Goal: Task Accomplishment & Management: Manage account settings

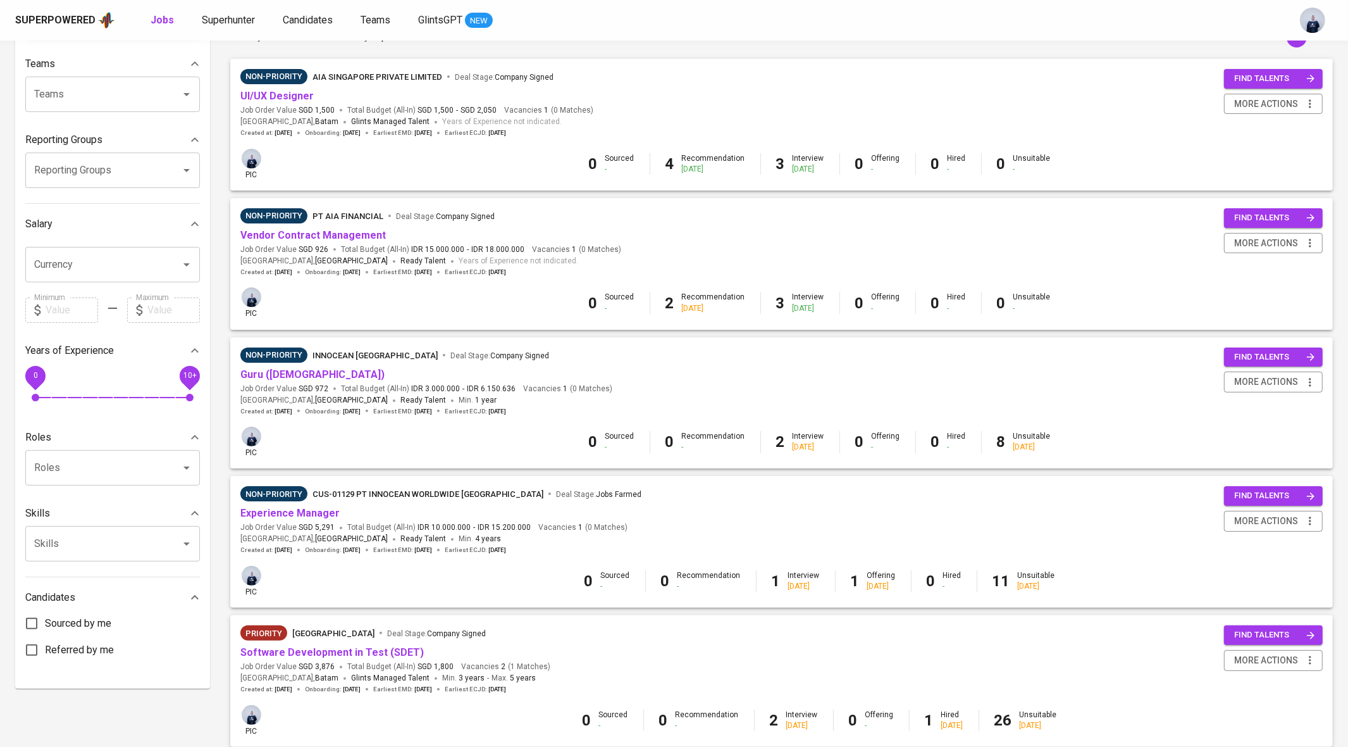
scroll to position [211, 0]
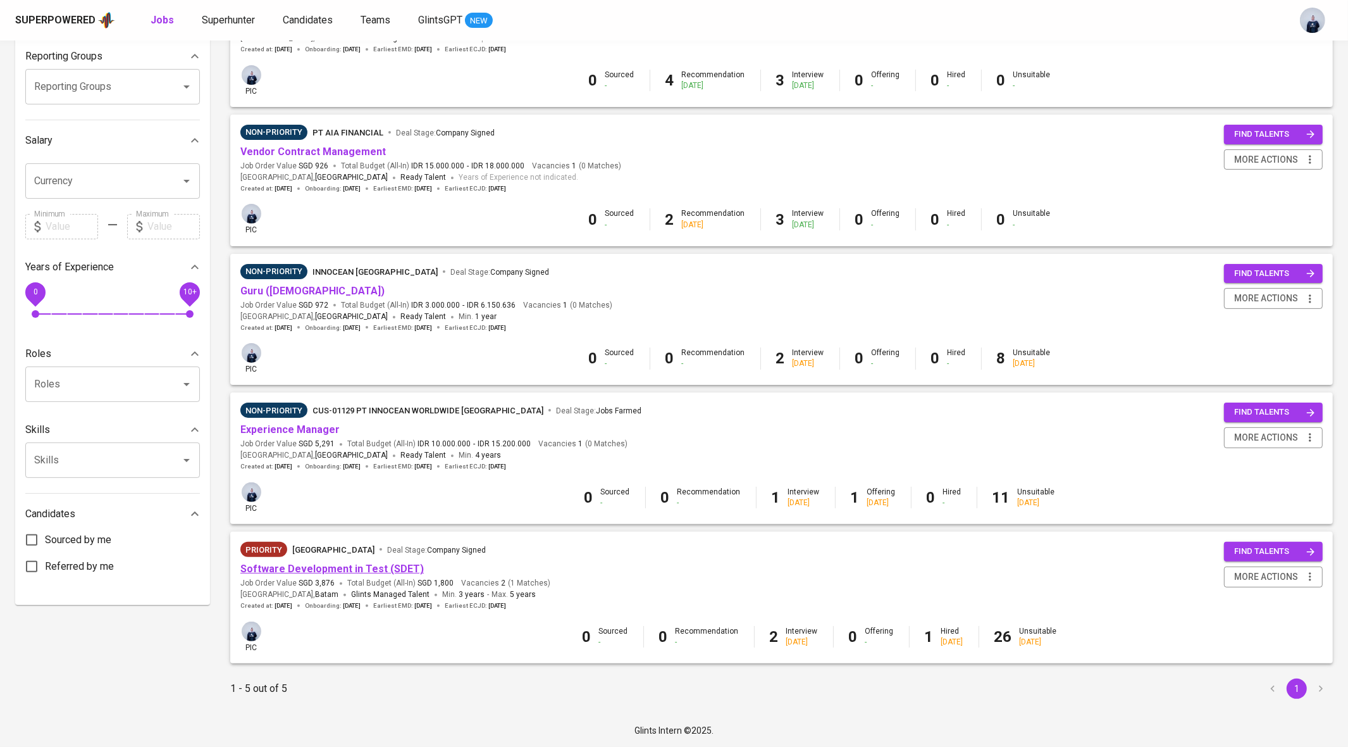
click at [401, 568] on link "Software Development in Test (SDET)" at bounding box center [332, 569] width 184 height 12
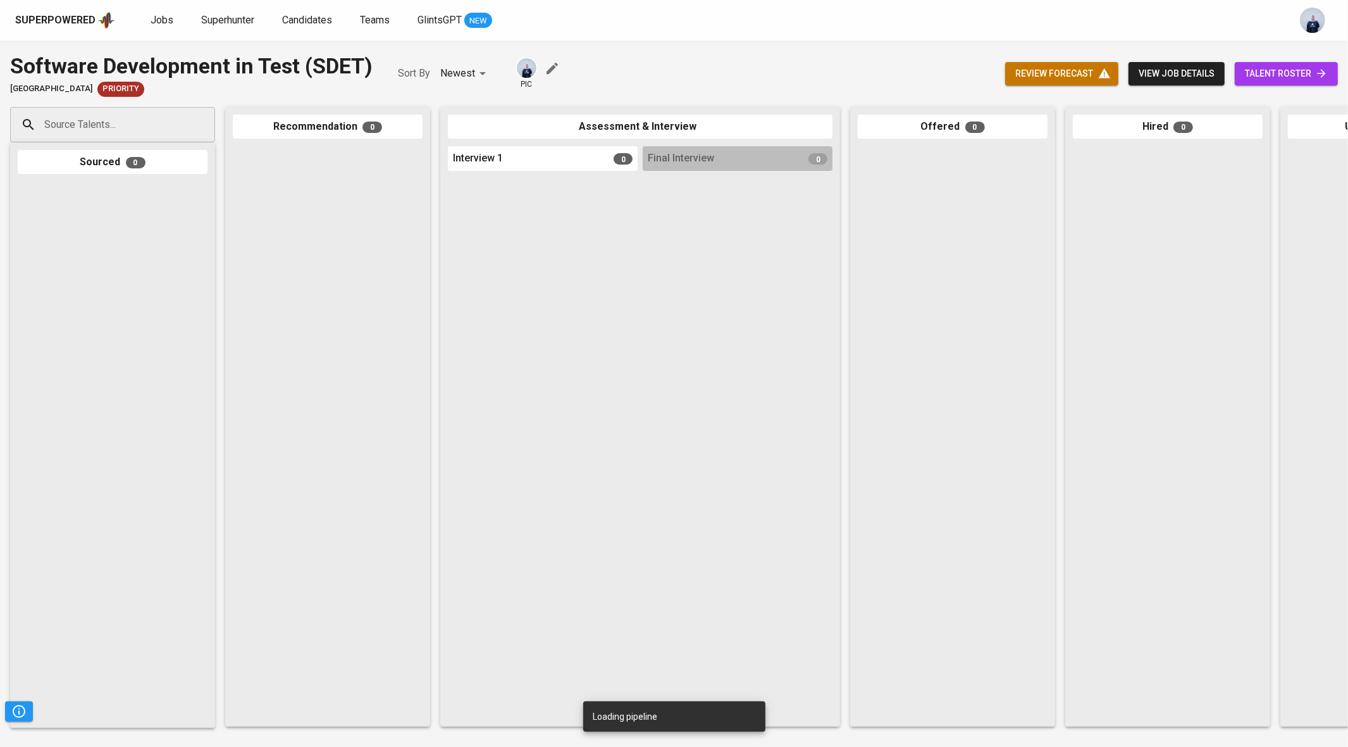
click at [1063, 79] on span "review forecast" at bounding box center [1062, 74] width 93 height 16
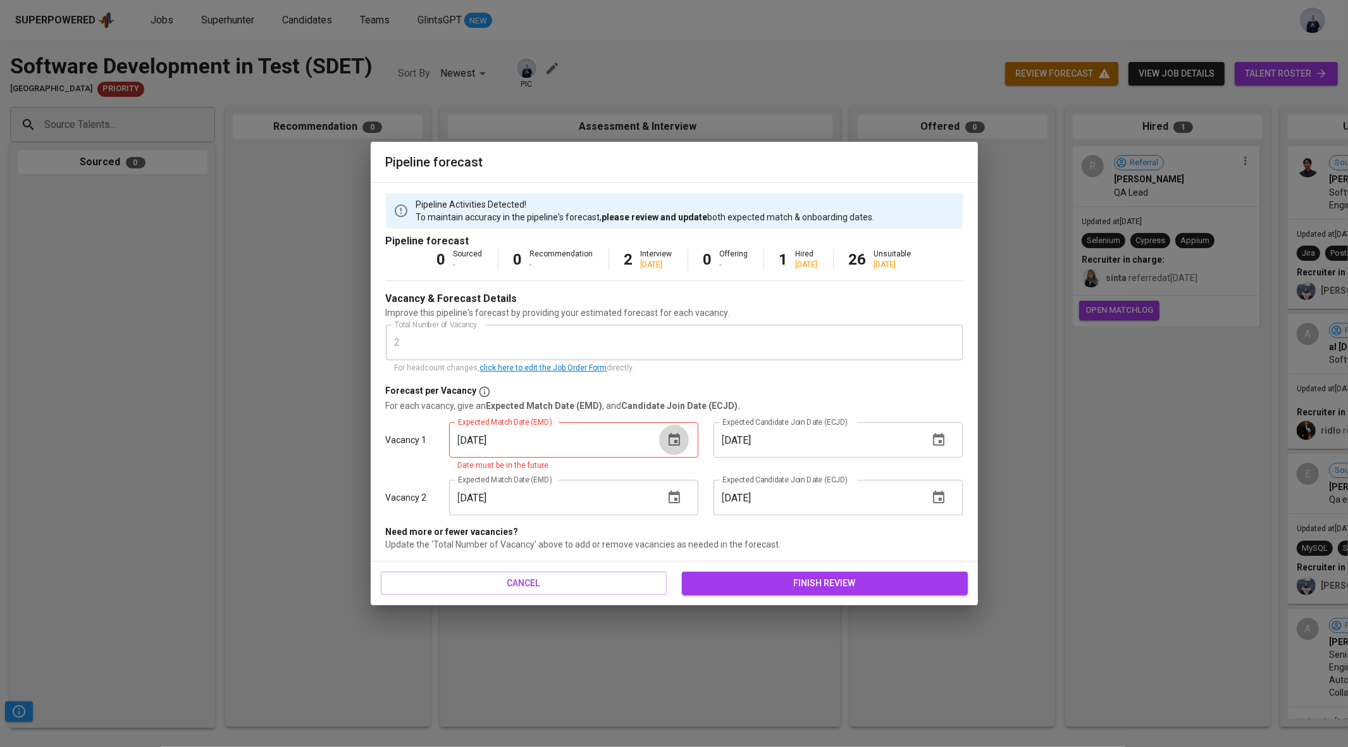
click at [676, 445] on icon "button" at bounding box center [674, 439] width 15 height 15
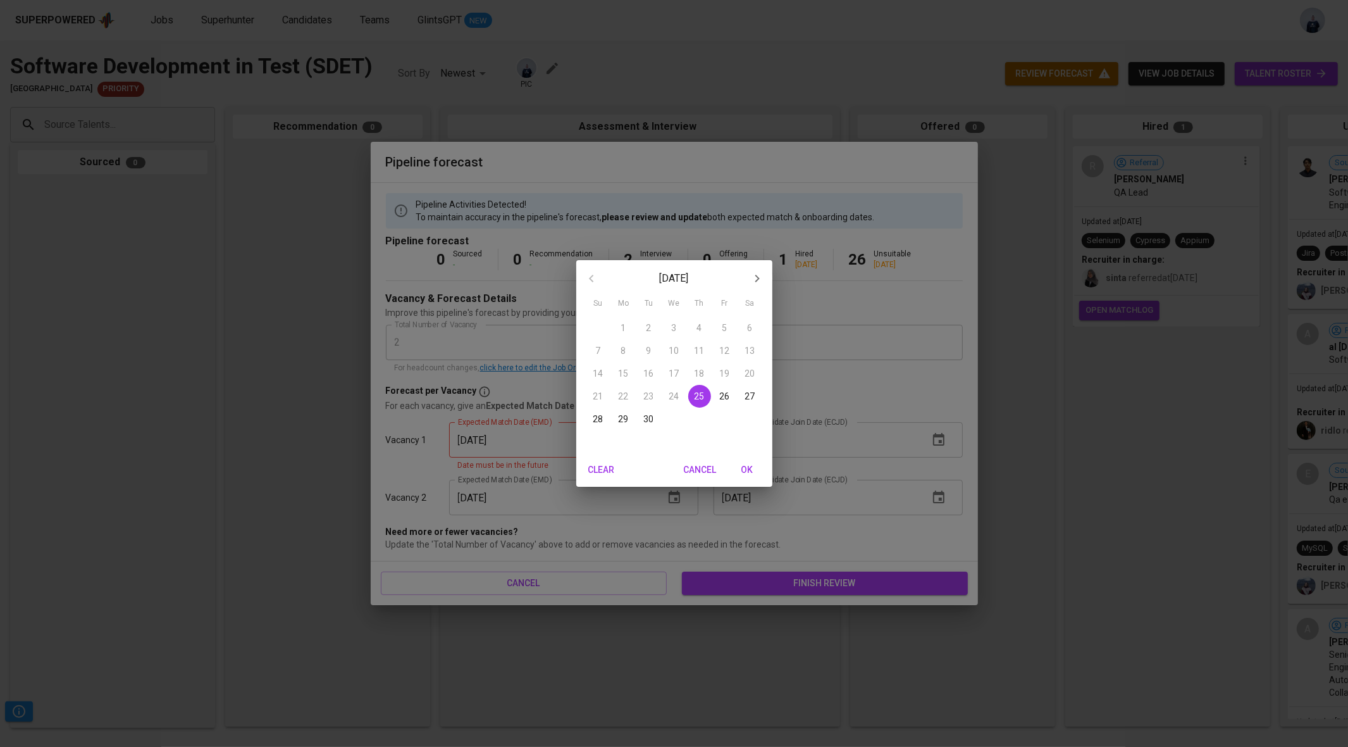
click at [748, 478] on button "OK" at bounding box center [747, 469] width 40 height 23
type input "[DATE]"
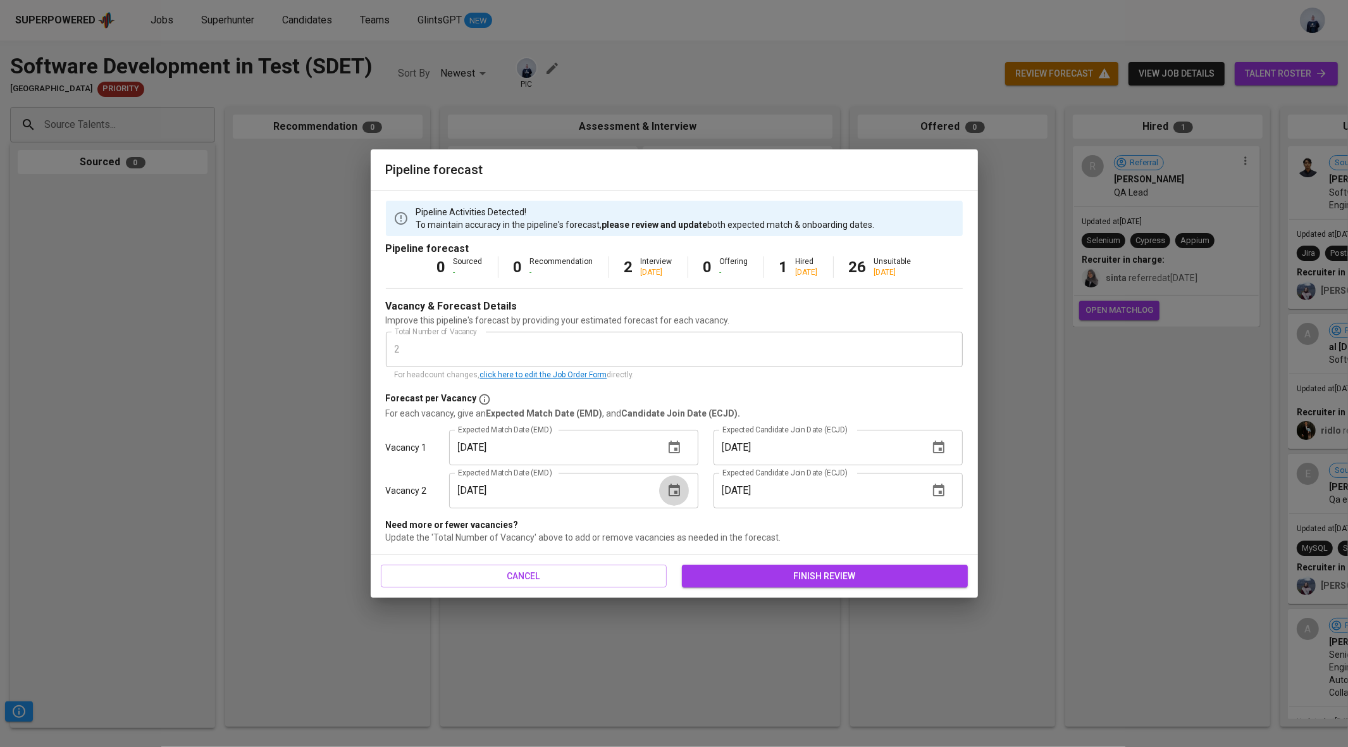
click at [675, 489] on icon "button" at bounding box center [674, 490] width 15 height 15
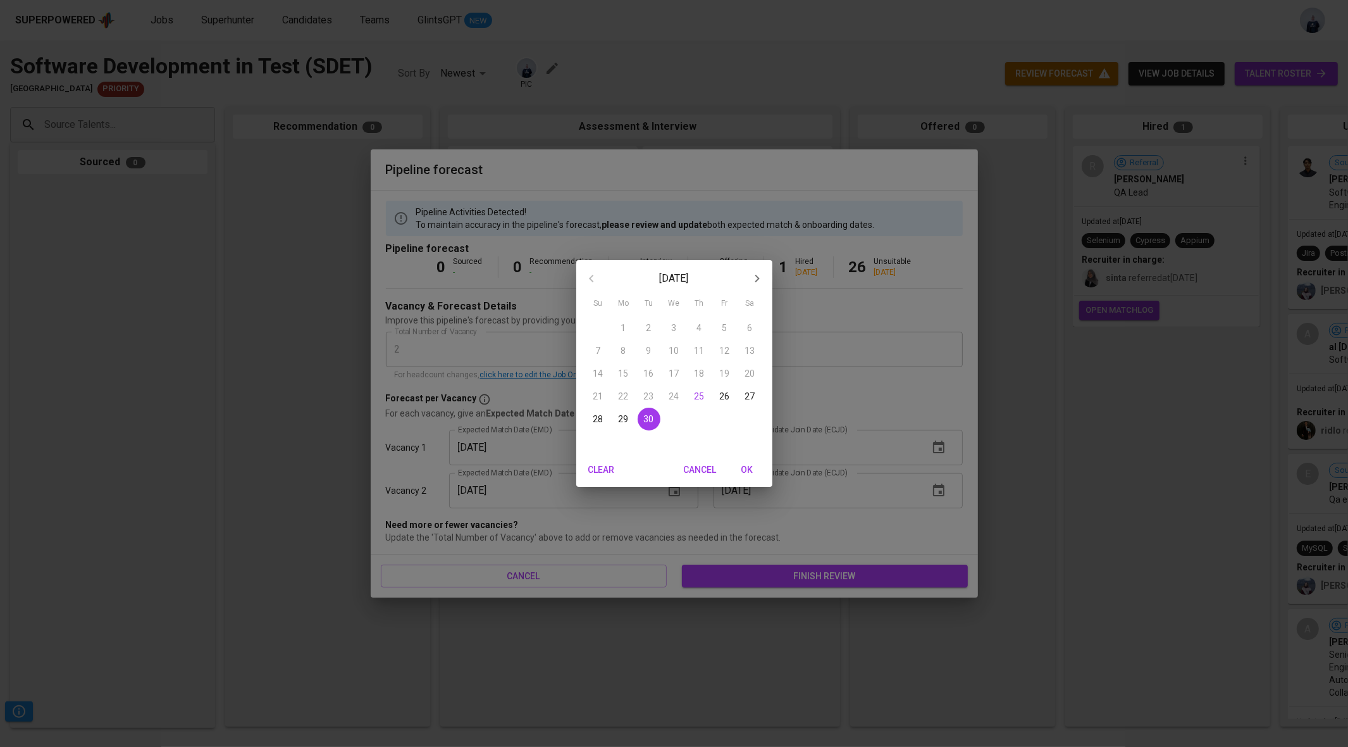
click at [523, 482] on div "[DATE] Su Mo Tu We Th Fr Sa 31 1 2 3 4 5 6 7 8 9 10 11 12 13 14 15 16 17 18 19 …" at bounding box center [674, 373] width 1348 height 747
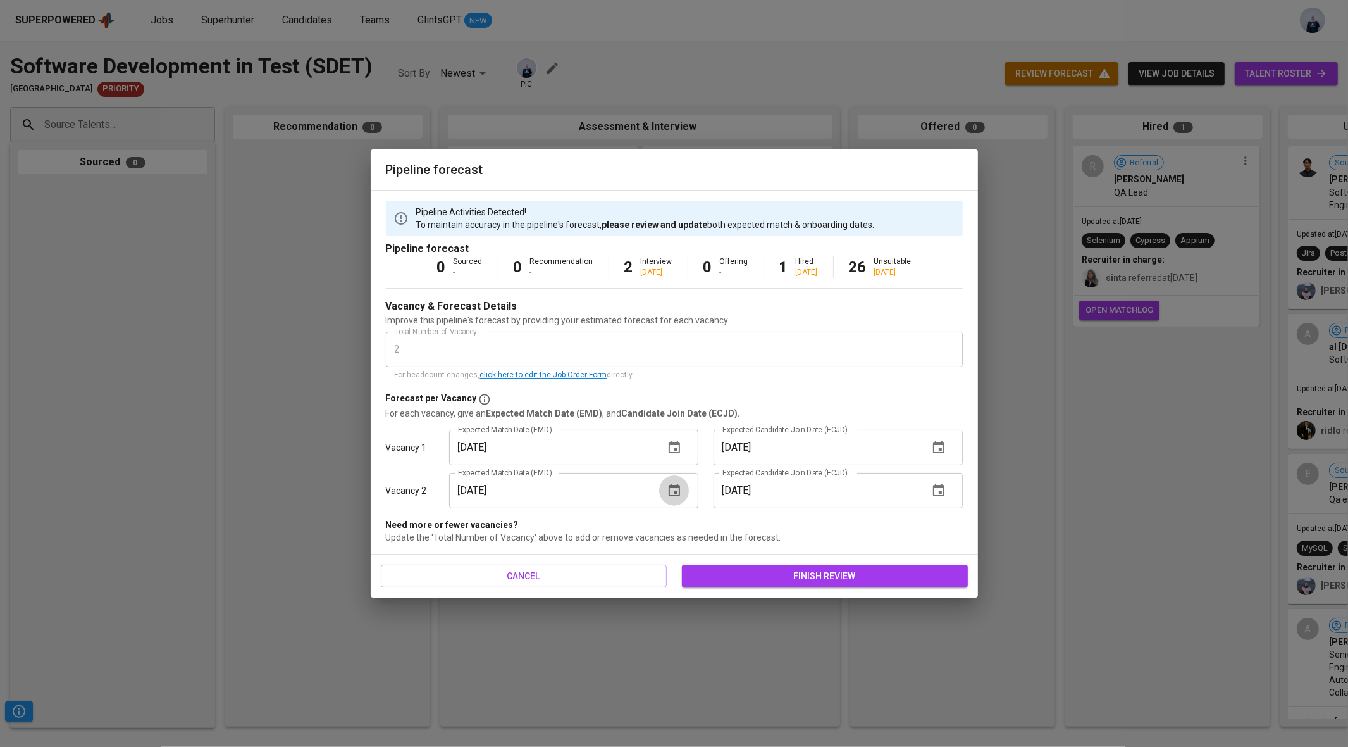
click at [671, 490] on icon "button" at bounding box center [674, 490] width 15 height 15
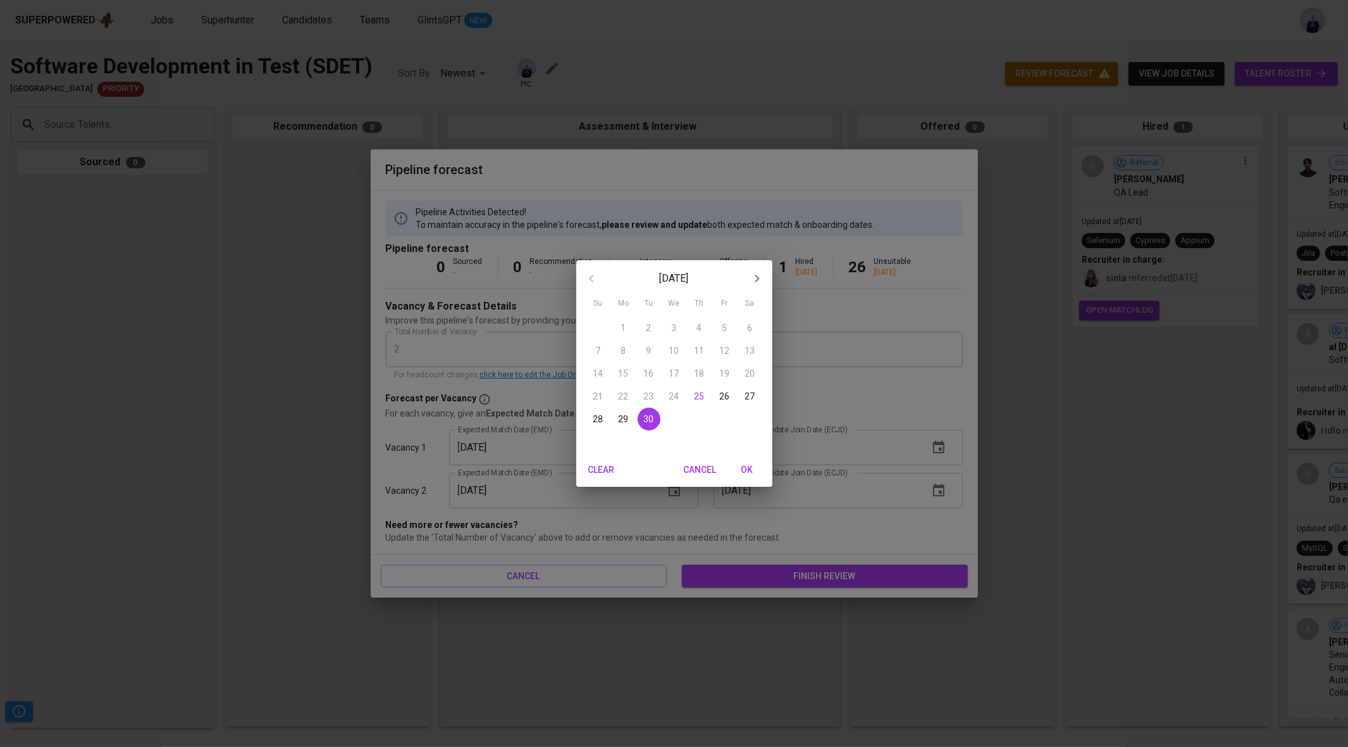
click at [753, 283] on icon "button" at bounding box center [757, 278] width 15 height 15
click at [622, 396] on p "20" at bounding box center [624, 396] width 10 height 13
type input "[DATE]"
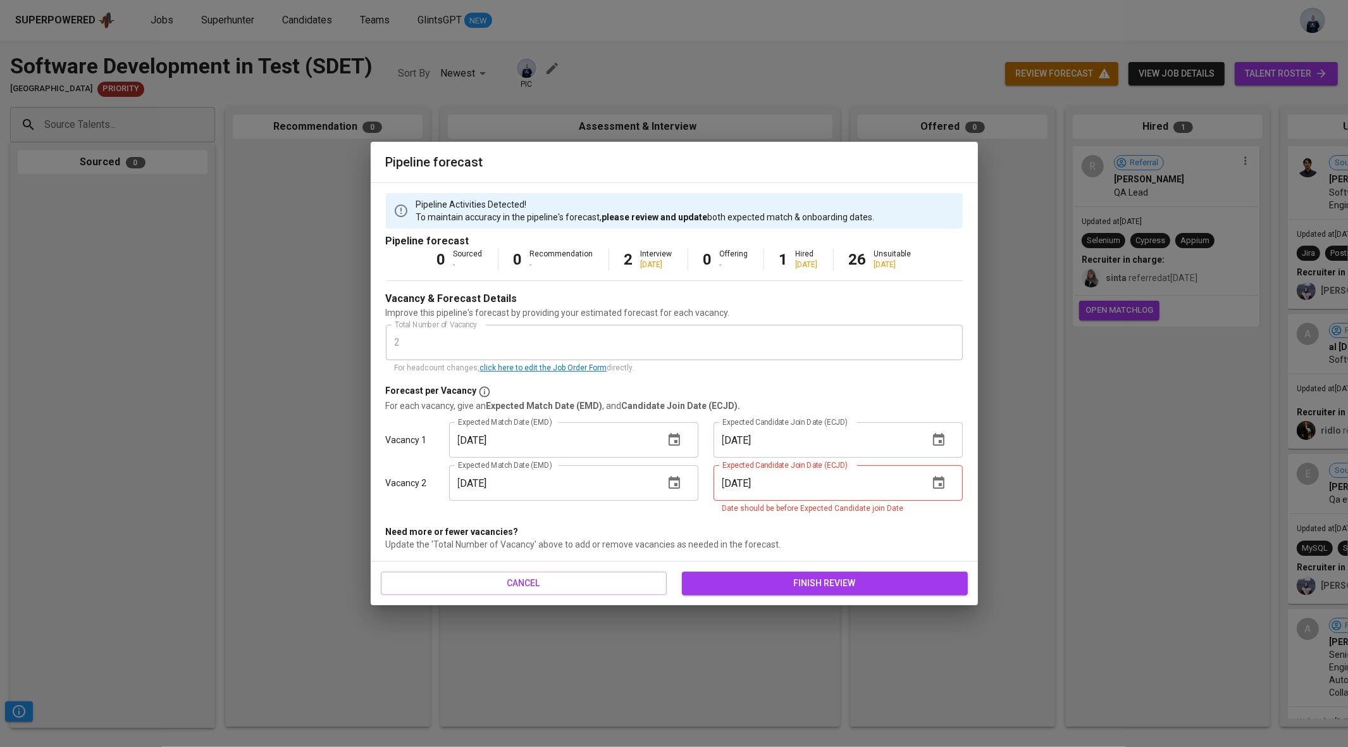
click at [946, 482] on icon "button" at bounding box center [938, 482] width 15 height 15
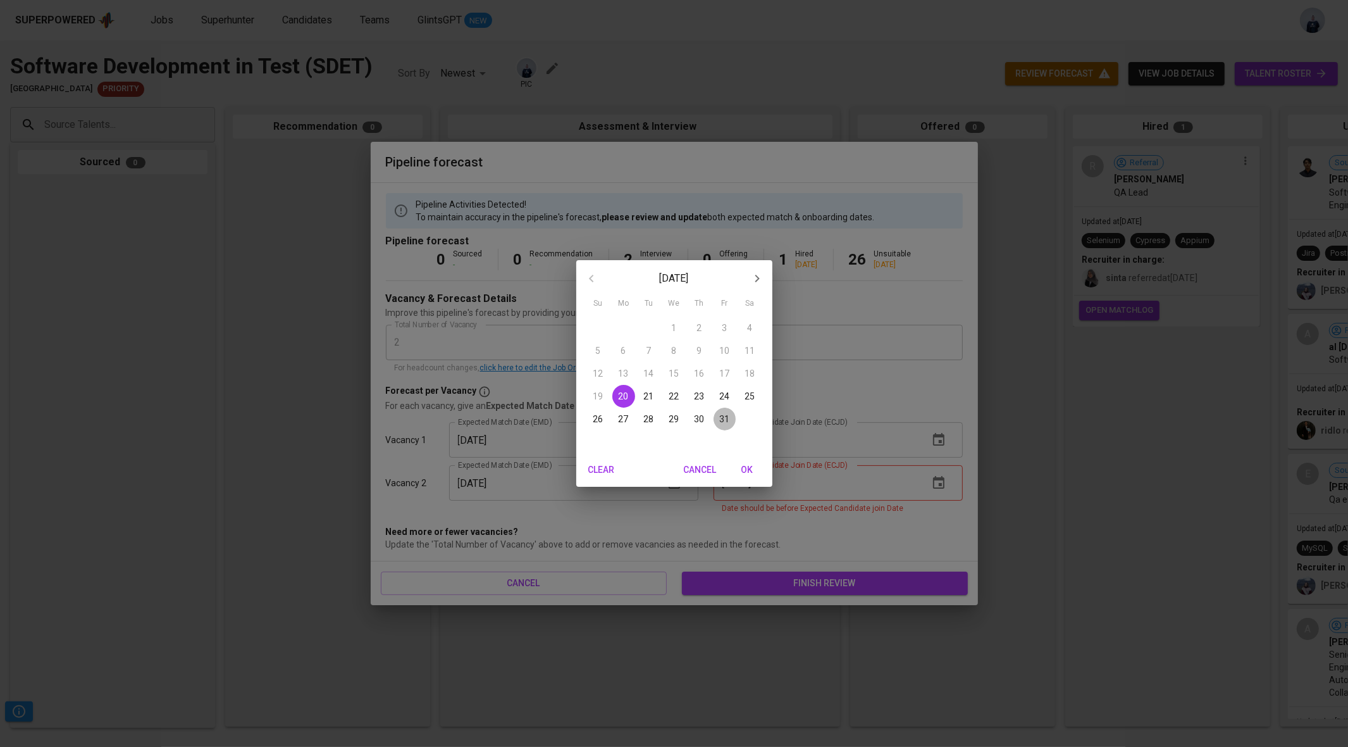
click at [724, 418] on p "31" at bounding box center [725, 419] width 10 height 13
type input "[DATE]"
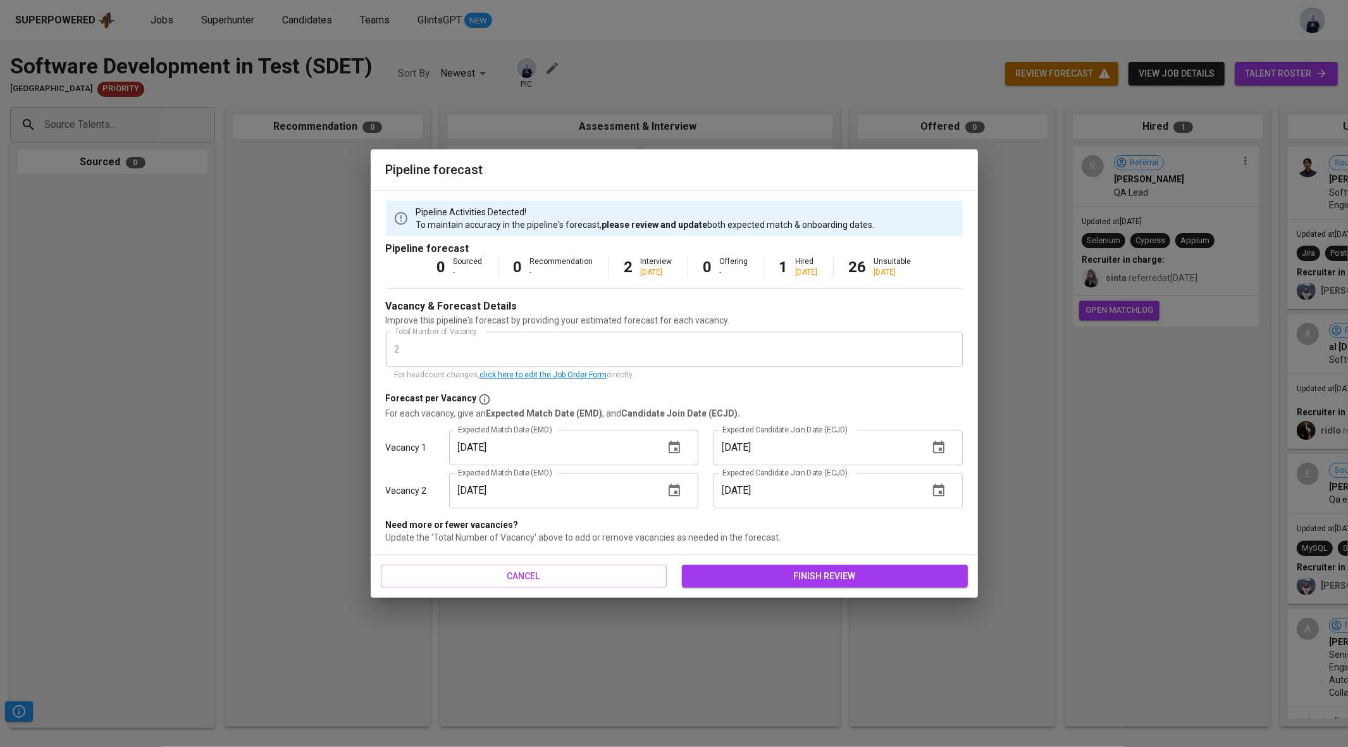
click at [809, 585] on button "finish review" at bounding box center [825, 575] width 286 height 23
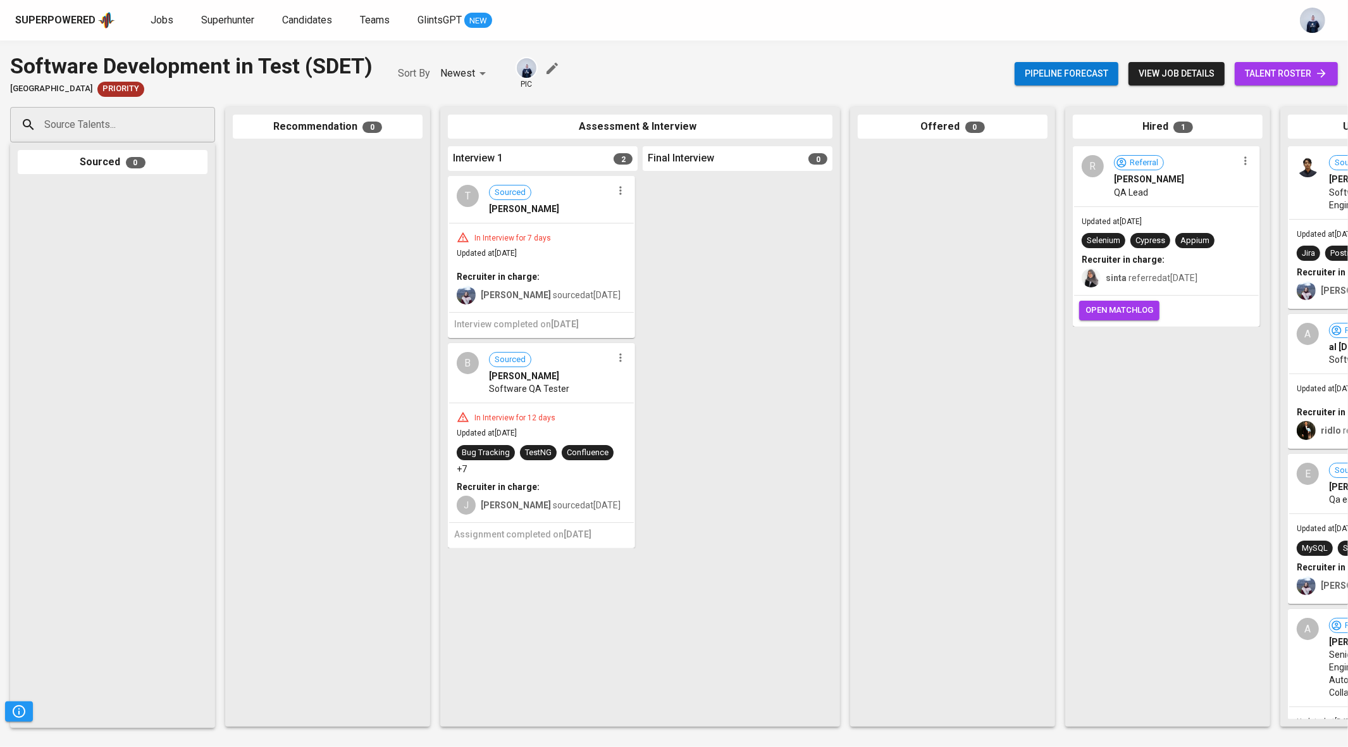
click at [1157, 85] on button "view job details" at bounding box center [1177, 73] width 96 height 23
